Goal: Task Accomplishment & Management: Complete application form

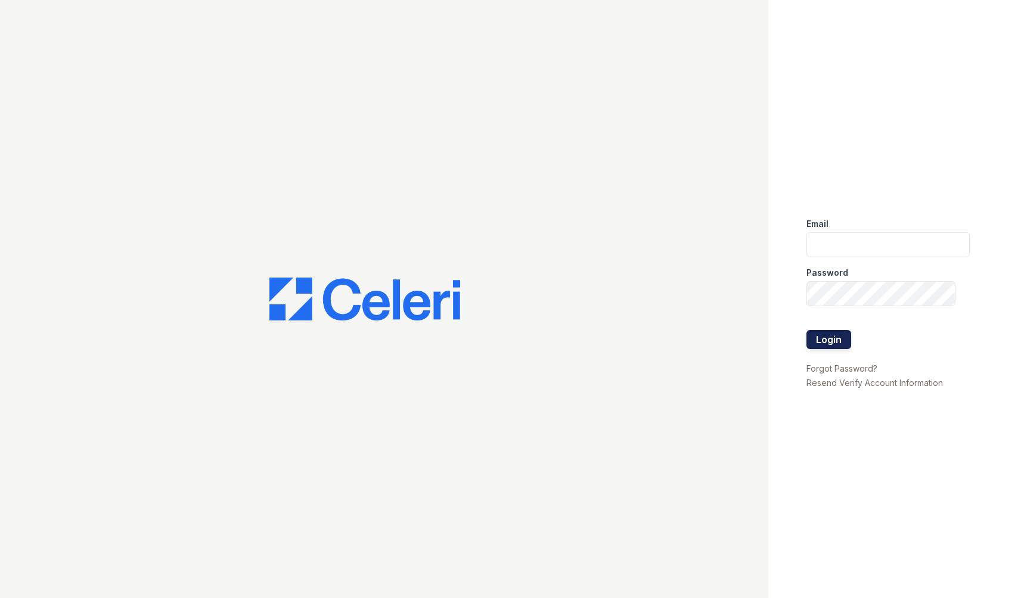
type input "TSANTOS@RUSHMOREMGMT.COM"
click at [793, 340] on button "Login" at bounding box center [829, 339] width 45 height 19
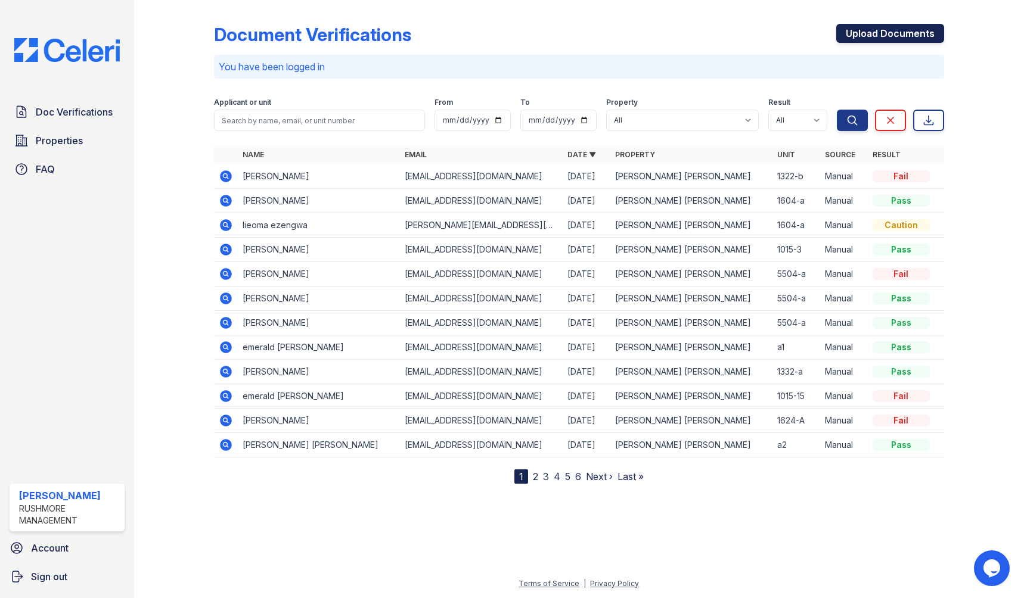
click at [873, 36] on link "Upload Documents" at bounding box center [890, 33] width 108 height 19
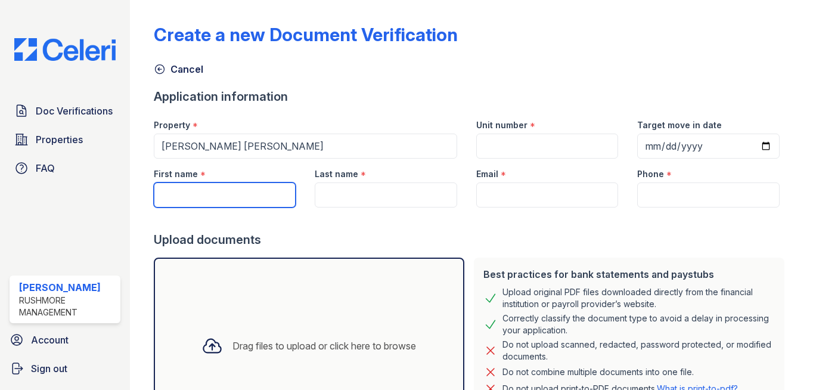
click at [219, 194] on input "First name" at bounding box center [225, 194] width 142 height 25
drag, startPoint x: 196, startPoint y: 190, endPoint x: 218, endPoint y: 194, distance: 22.9
click at [196, 190] on input "First name" at bounding box center [225, 194] width 142 height 25
type input "najah"
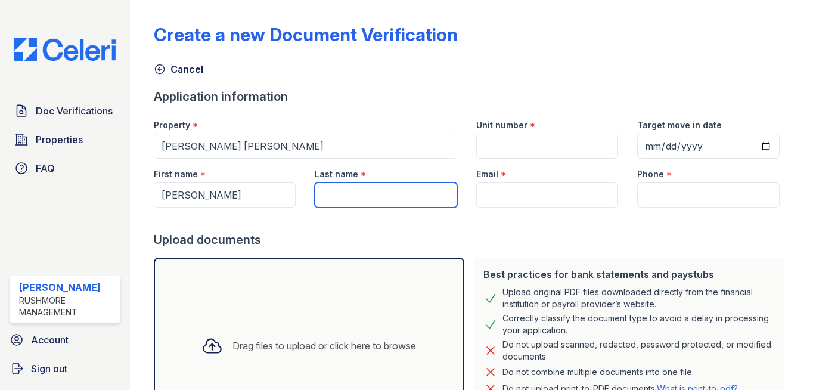
click at [394, 200] on input "Last name" at bounding box center [386, 194] width 142 height 25
type input "siddiq"
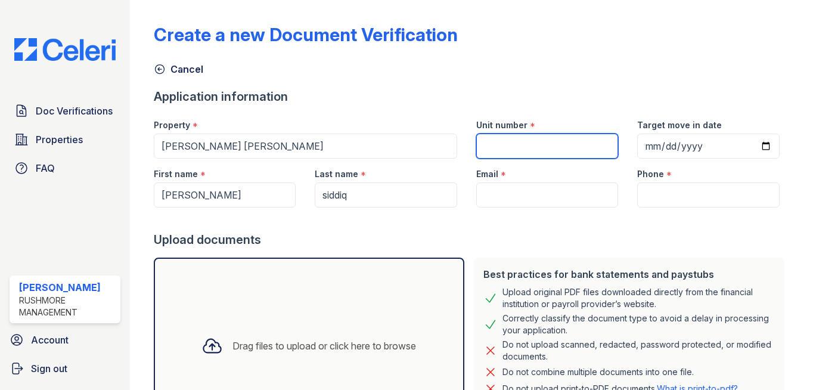
click at [510, 134] on input "Unit number" at bounding box center [547, 146] width 142 height 25
type input "4"
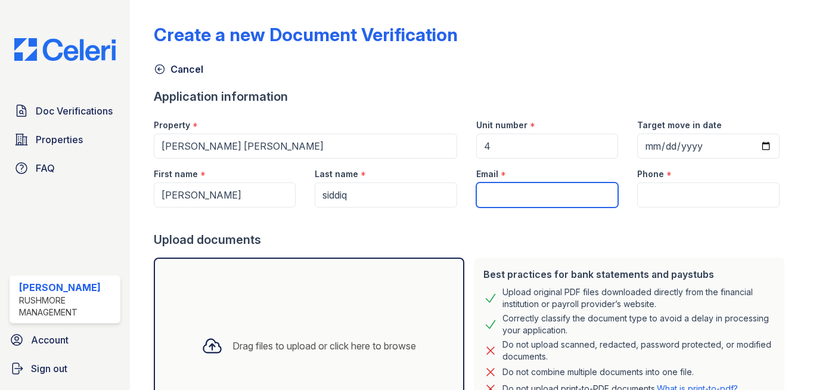
click at [514, 196] on input "Email" at bounding box center [547, 194] width 142 height 25
paste input "[EMAIL_ADDRESS][DOMAIN_NAME]"
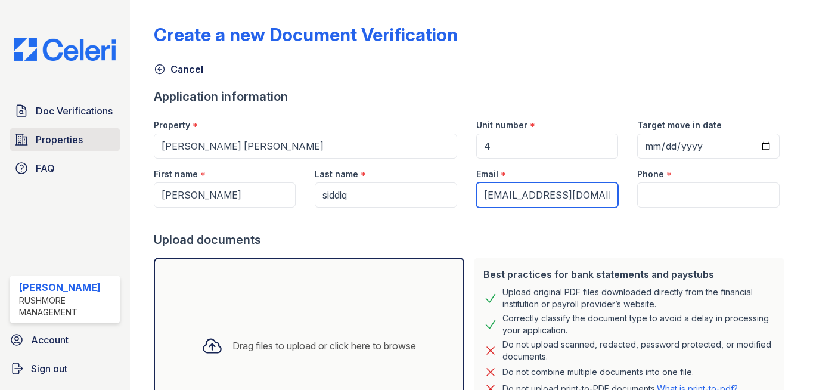
type input "[EMAIL_ADDRESS][DOMAIN_NAME]"
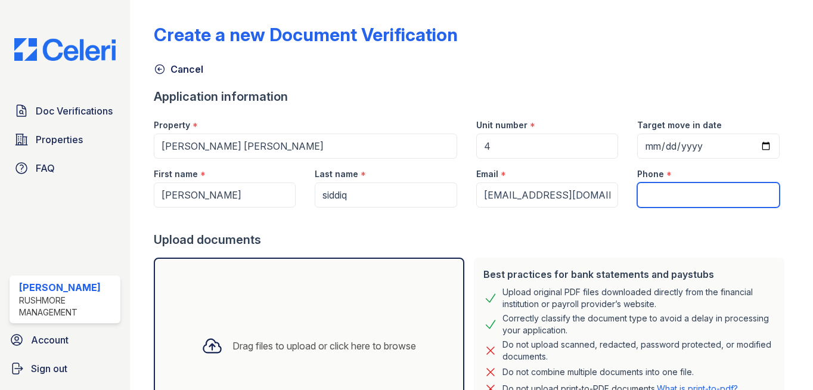
paste input "267) 233-9588"
type input "267) 233-9588"
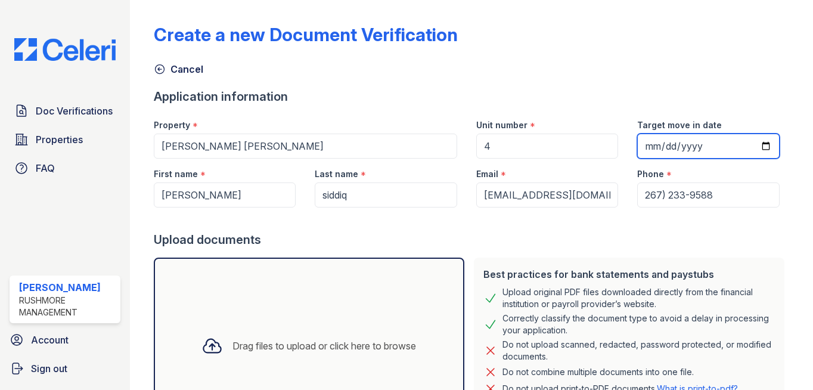
click at [763, 145] on input "Target move in date" at bounding box center [708, 146] width 142 height 25
click at [761, 147] on input "Target move in date" at bounding box center [708, 146] width 142 height 25
type input "2025-10-14"
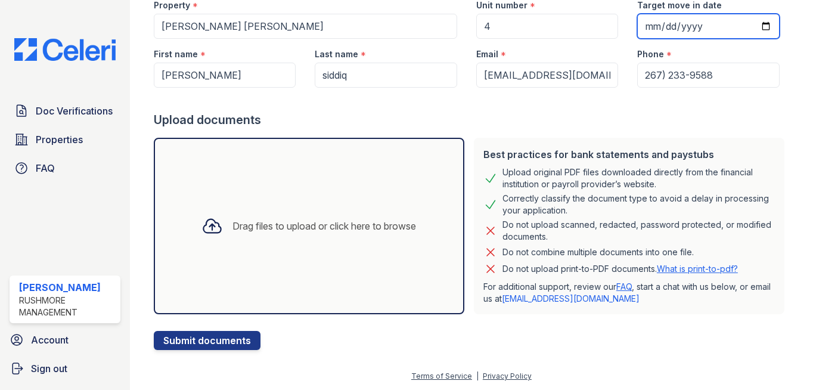
scroll to position [120, 0]
click at [291, 236] on div "Drag files to upload or click here to browse" at bounding box center [309, 225] width 234 height 41
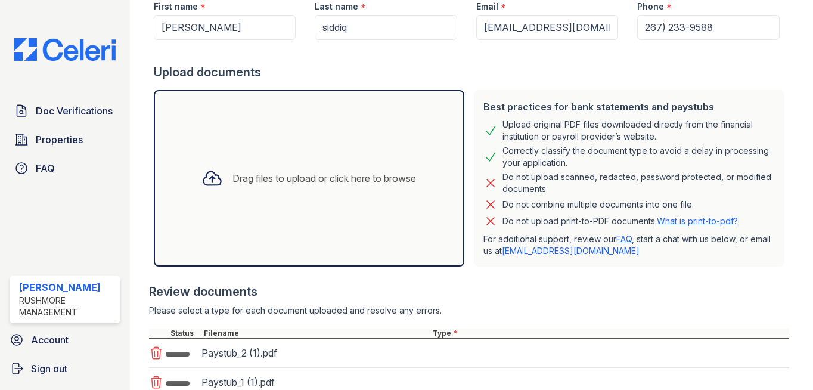
scroll to position [258, 0]
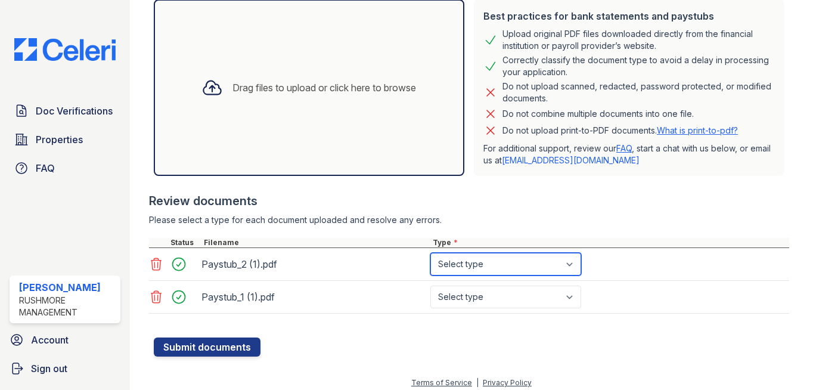
click at [473, 266] on select "Select type Paystub Bank Statement Offer Letter Tax Documents Benefit Award Let…" at bounding box center [505, 264] width 151 height 23
select select "paystub"
click at [430, 253] on select "Select type Paystub Bank Statement Offer Letter Tax Documents Benefit Award Let…" at bounding box center [505, 264] width 151 height 23
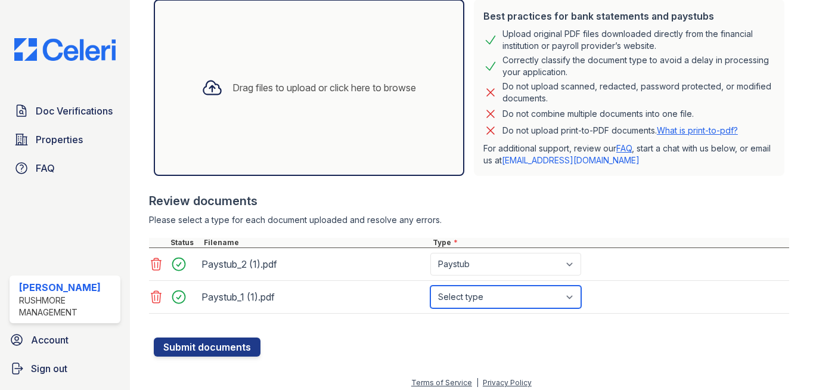
click at [470, 288] on select "Select type Paystub Bank Statement Offer Letter Tax Documents Benefit Award Let…" at bounding box center [505, 297] width 151 height 23
select select "paystub"
click at [430, 286] on select "Select type Paystub Bank Statement Offer Letter Tax Documents Benefit Award Let…" at bounding box center [505, 297] width 151 height 23
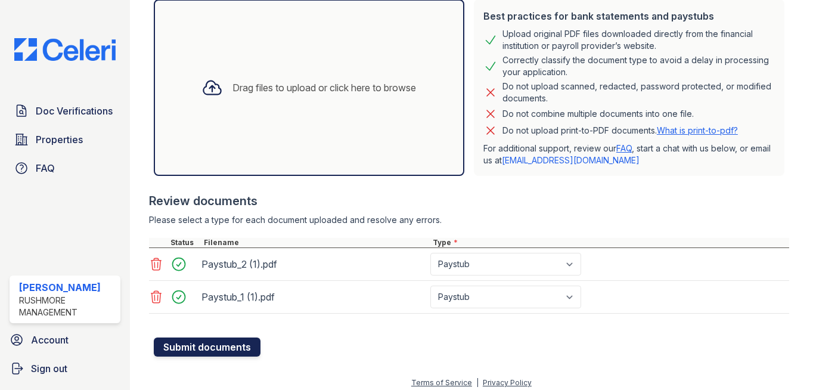
click at [231, 345] on button "Submit documents" at bounding box center [207, 346] width 107 height 19
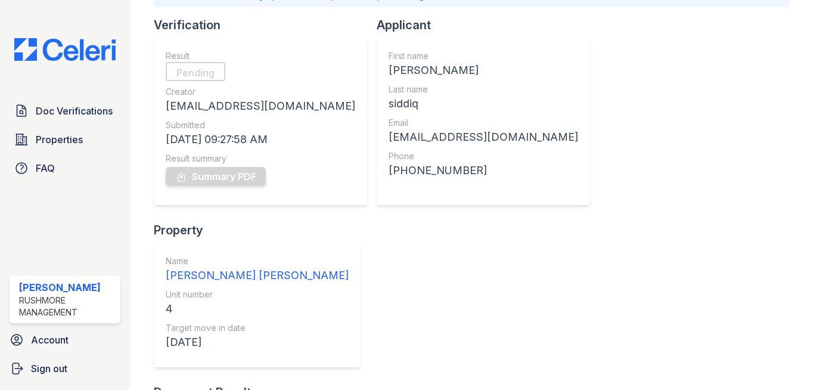
scroll to position [117, 0]
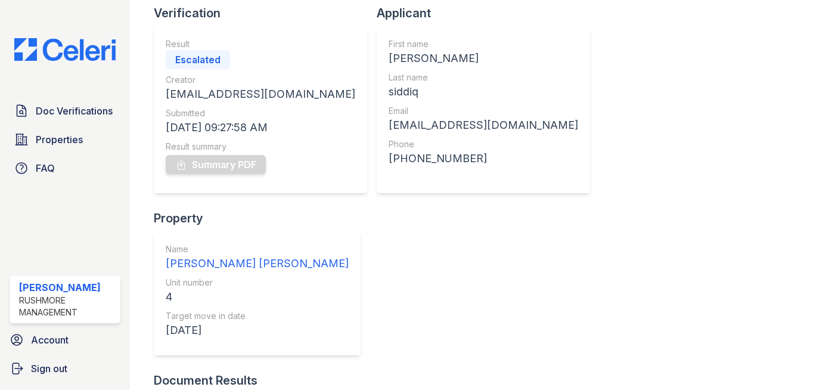
click at [60, 46] on img at bounding box center [65, 49] width 120 height 23
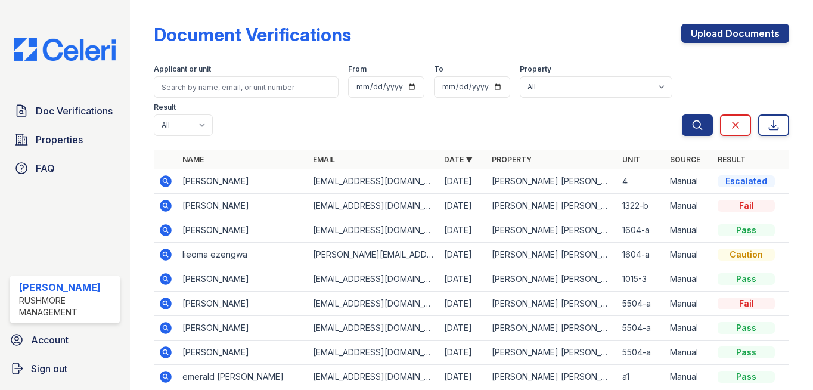
click at [167, 227] on icon at bounding box center [166, 230] width 12 height 12
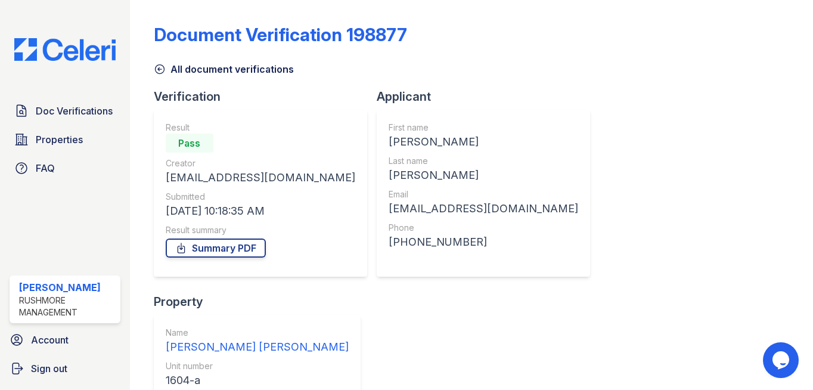
scroll to position [83, 0]
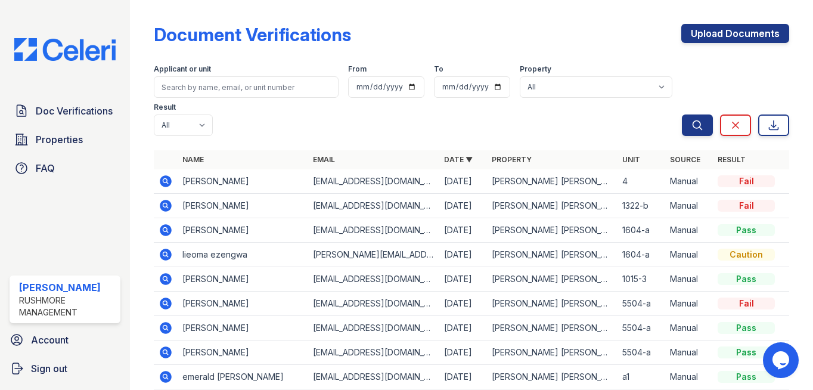
click at [162, 177] on icon at bounding box center [166, 181] width 12 height 12
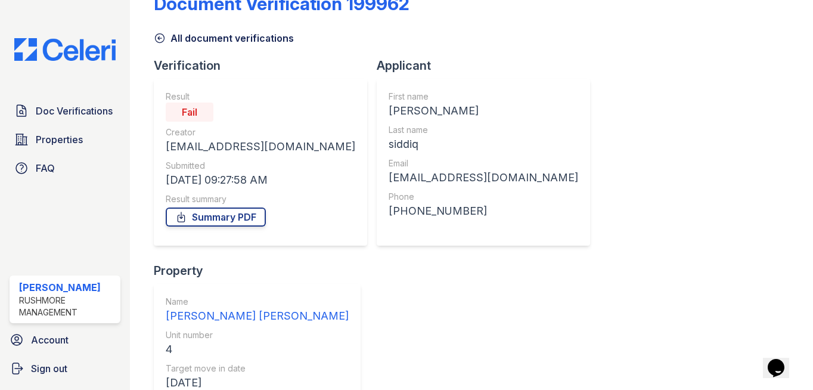
scroll to position [83, 0]
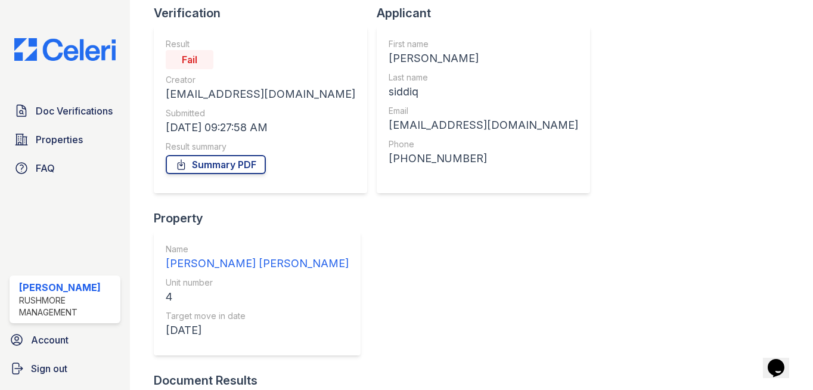
click at [29, 50] on img at bounding box center [65, 49] width 120 height 23
